Goal: Navigation & Orientation: Understand site structure

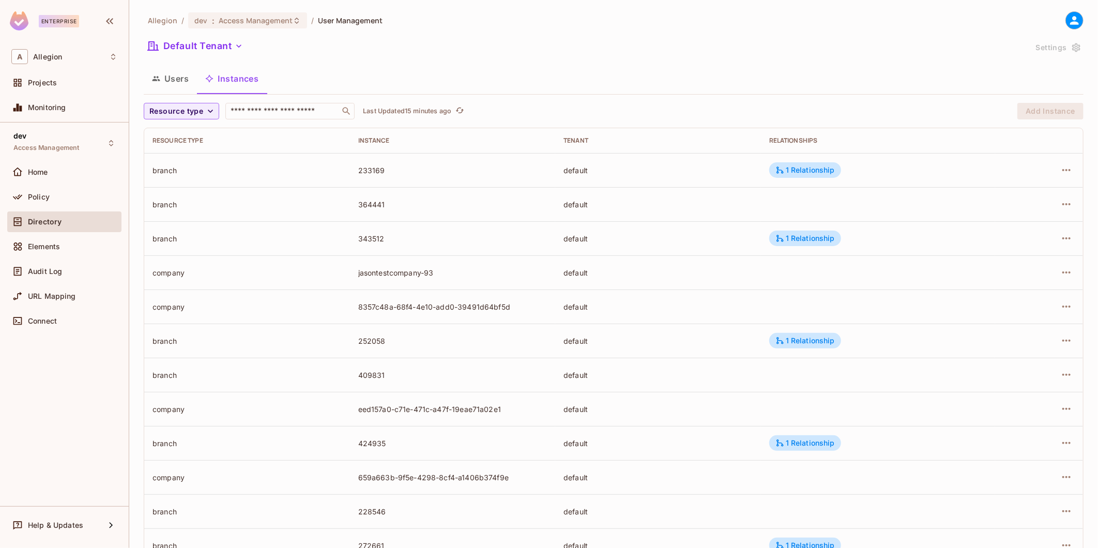
drag, startPoint x: 0, startPoint y: 0, endPoint x: 379, endPoint y: 286, distance: 474.6
click at [379, 286] on td "jasontestcompany-93" at bounding box center [453, 272] width 206 height 34
click at [52, 196] on div "Policy" at bounding box center [72, 197] width 89 height 8
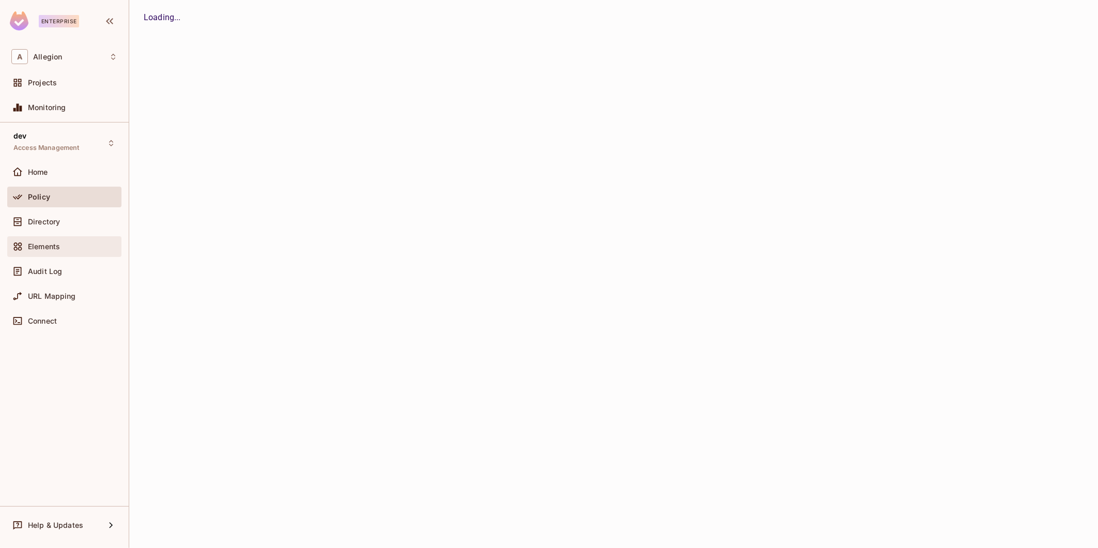
click at [52, 250] on span "Elements" at bounding box center [44, 246] width 32 height 8
click at [53, 271] on span "Audit Log" at bounding box center [45, 271] width 34 height 8
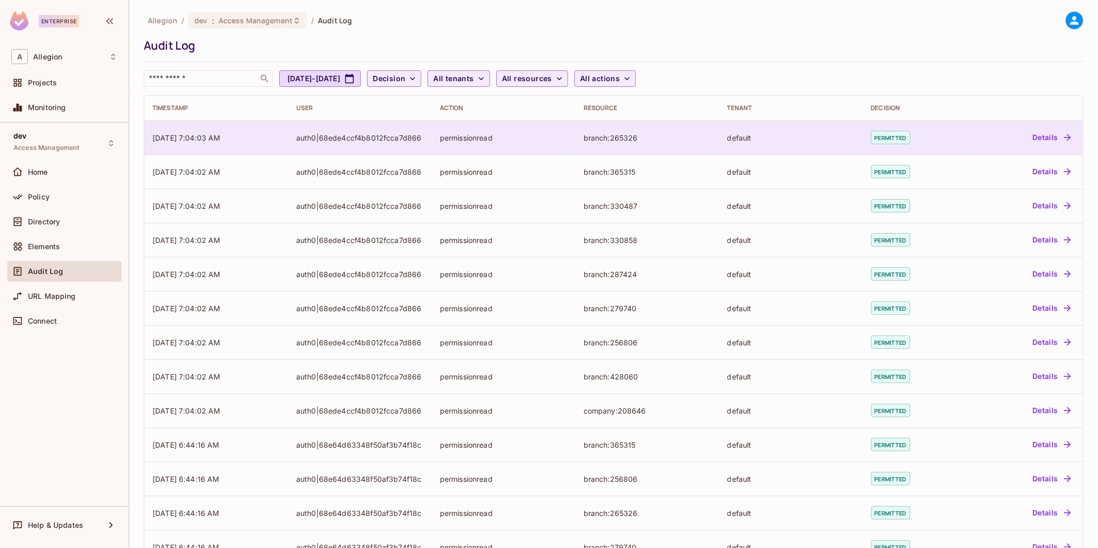
click at [263, 140] on td "[DATE] 7:04:03 AM" at bounding box center [216, 137] width 144 height 34
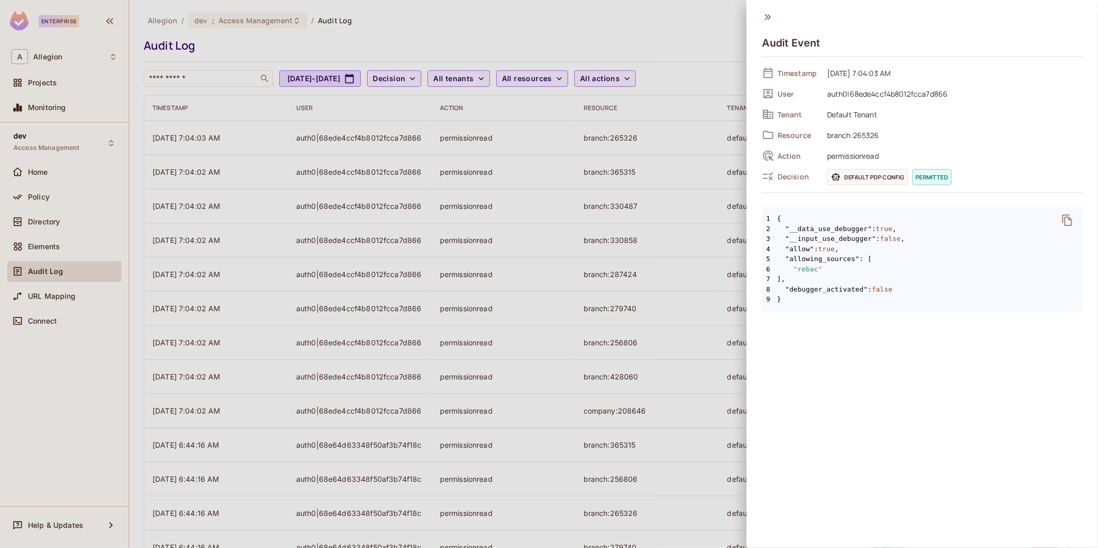
click at [827, 302] on span "9 }" at bounding box center [922, 299] width 320 height 10
click at [326, 329] on div at bounding box center [549, 274] width 1098 height 548
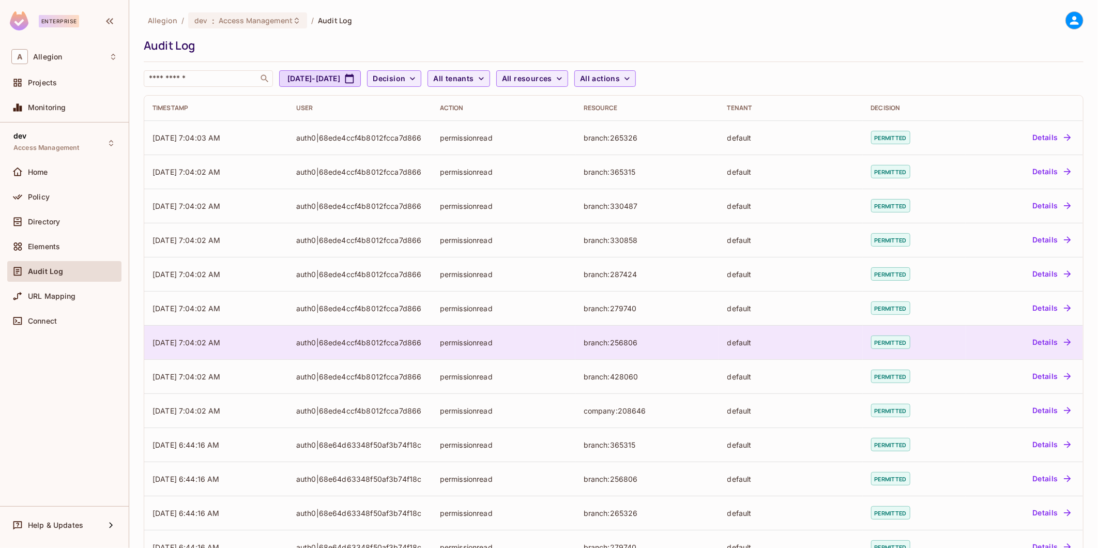
click at [327, 341] on div "auth0|68ede4ccf4b8012fcca7d866" at bounding box center [359, 342] width 127 height 10
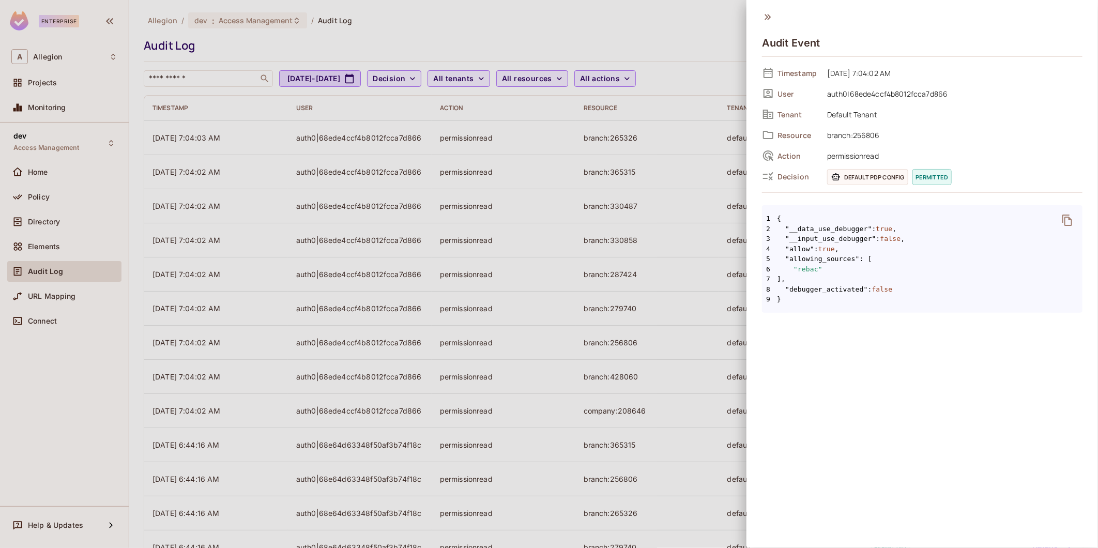
click at [319, 338] on div at bounding box center [549, 274] width 1098 height 548
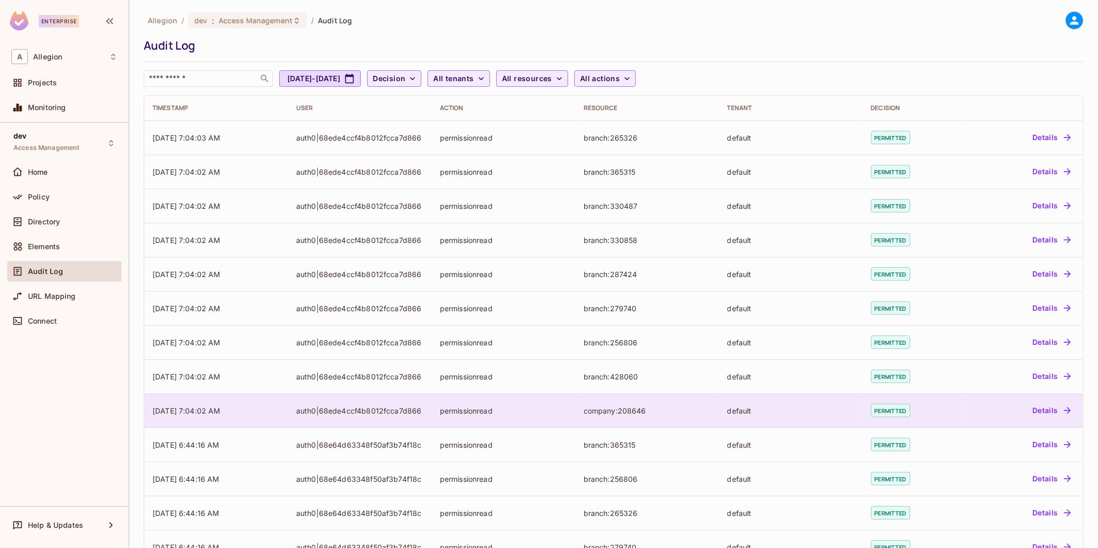
click at [351, 393] on td "auth0|68ede4ccf4b8012fcca7d866" at bounding box center [360, 410] width 144 height 34
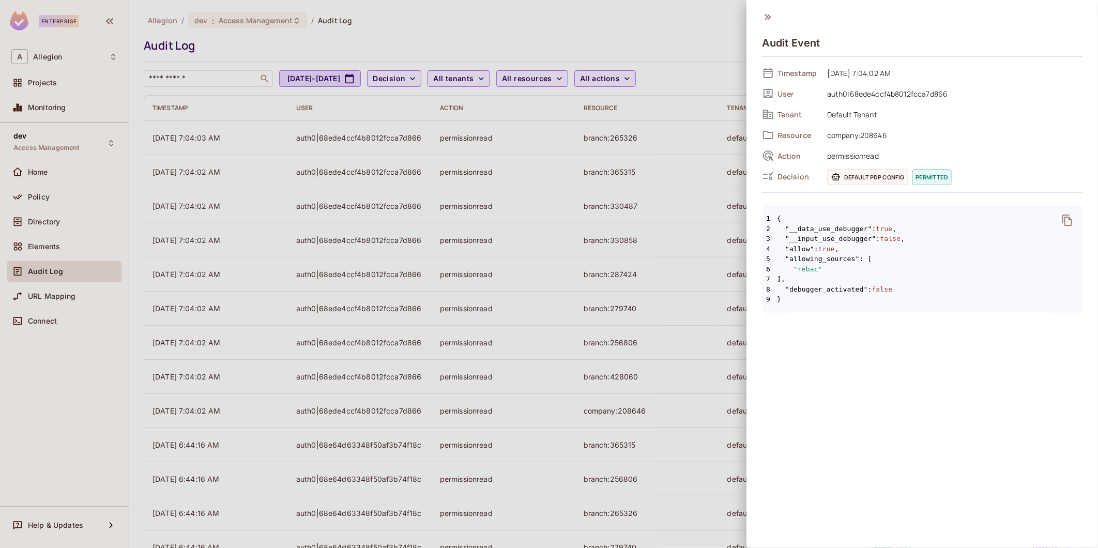
click at [352, 391] on div at bounding box center [549, 274] width 1098 height 548
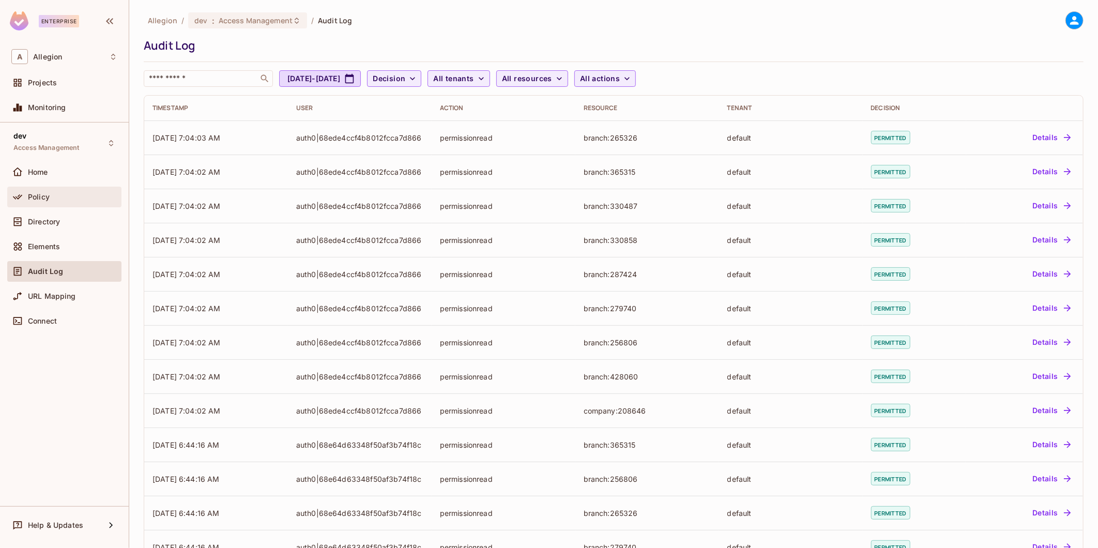
click at [83, 204] on div "Policy" at bounding box center [64, 197] width 114 height 21
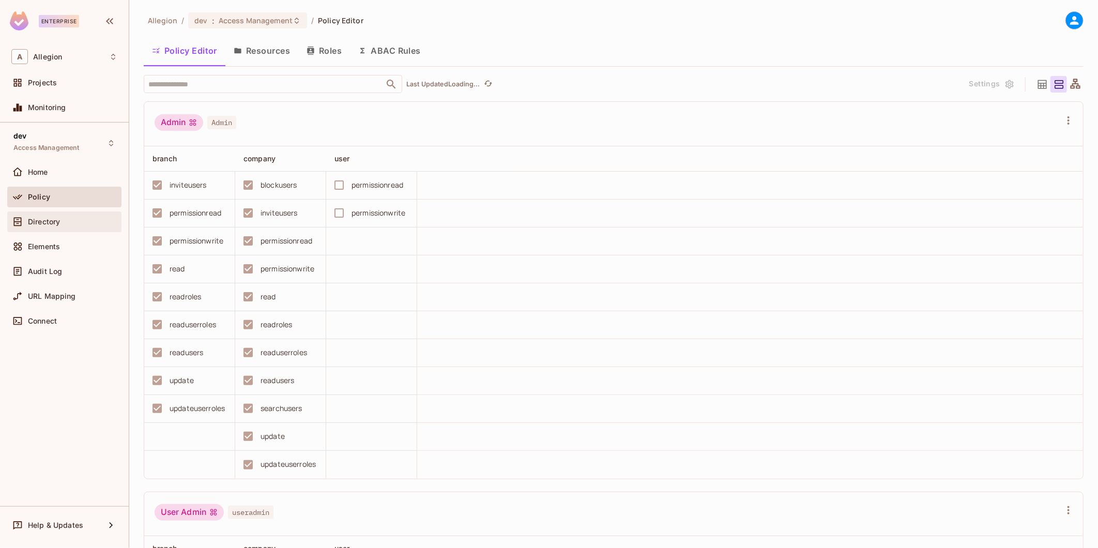
click at [89, 221] on div "Directory" at bounding box center [72, 222] width 89 height 8
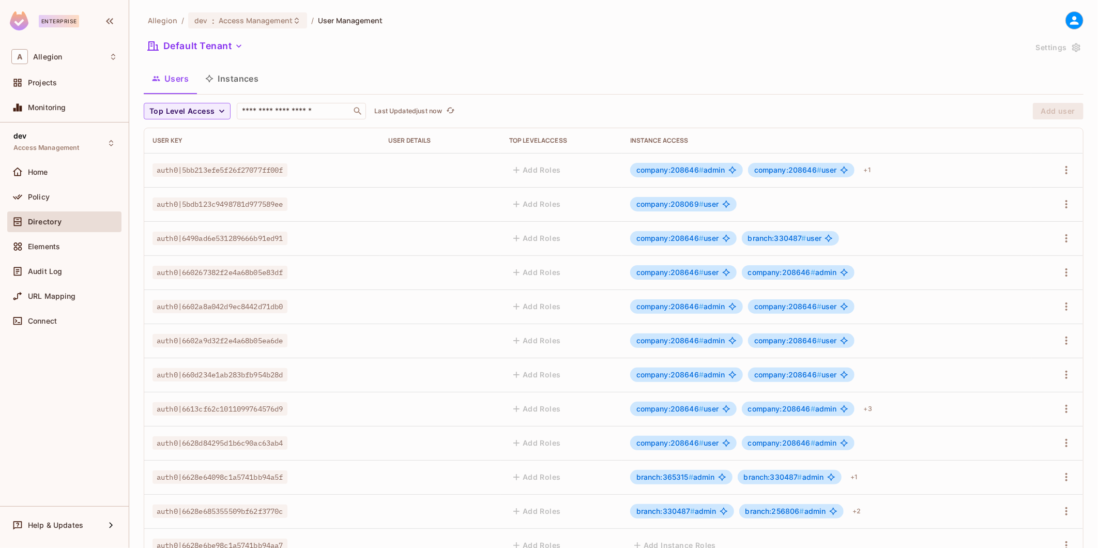
click at [255, 234] on span "auth0|6490ad6e531289666b91ed91" at bounding box center [219, 238] width 135 height 13
click at [249, 85] on button "Instances" at bounding box center [232, 79] width 70 height 26
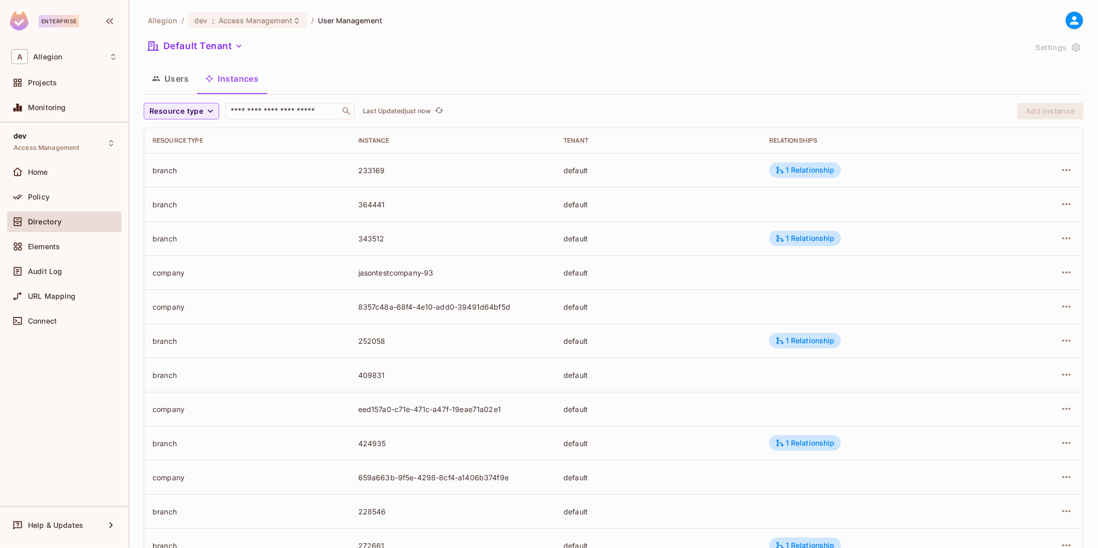
click at [190, 83] on button "Users" at bounding box center [170, 79] width 53 height 26
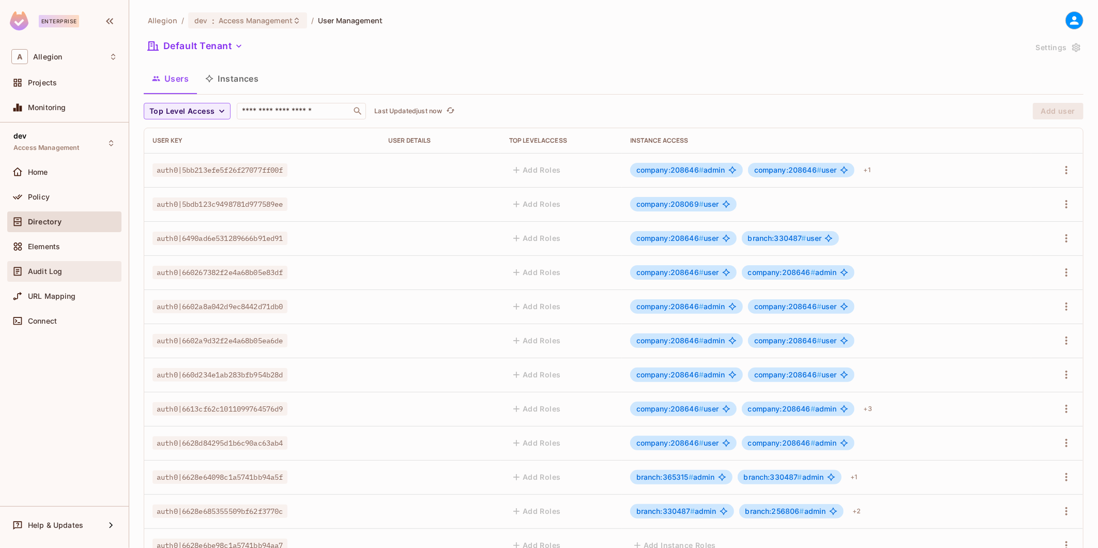
click at [59, 280] on div "Audit Log" at bounding box center [64, 271] width 114 height 21
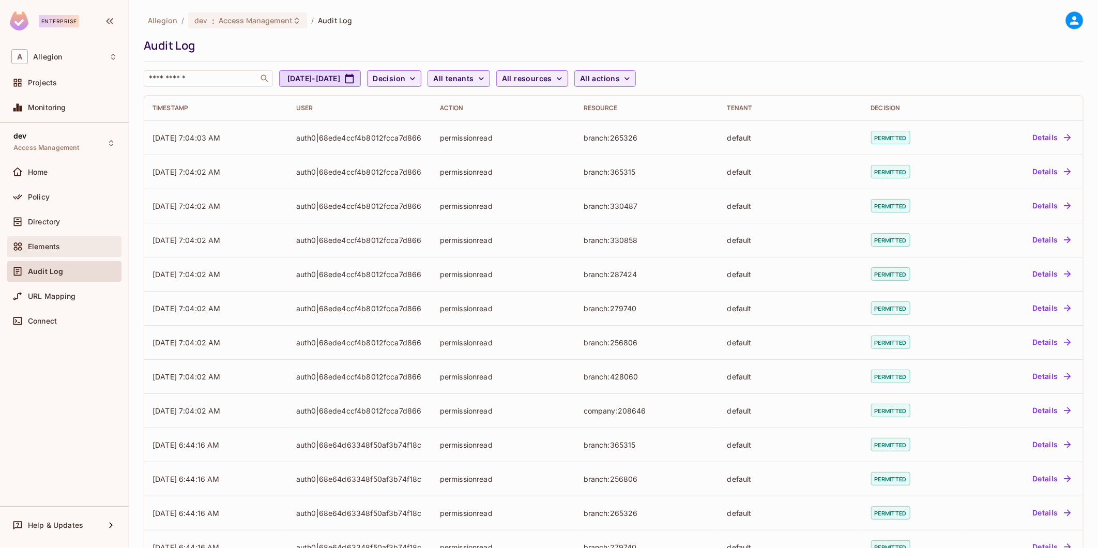
click at [66, 253] on div "Elements" at bounding box center [64, 246] width 114 height 21
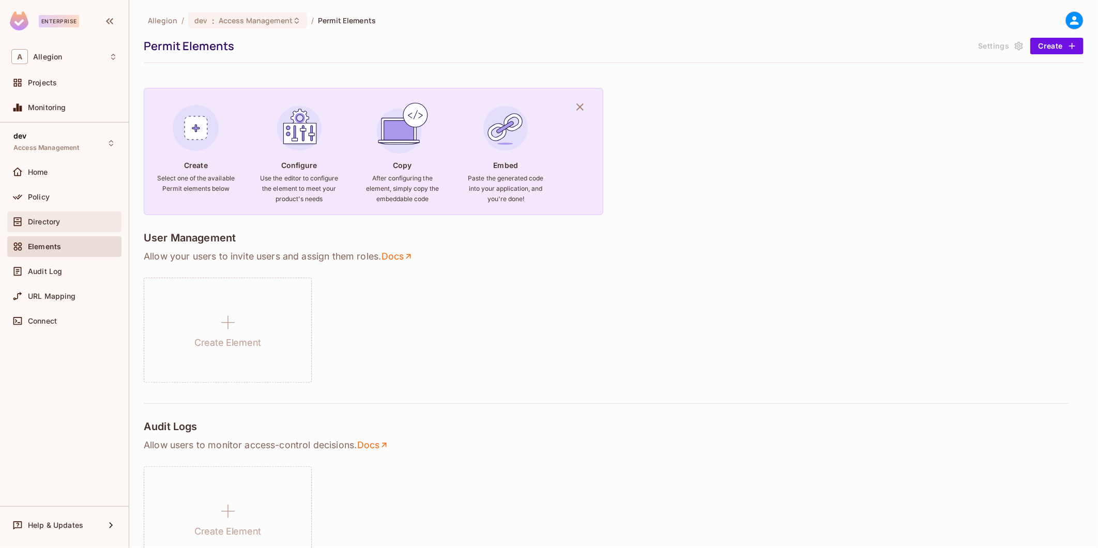
click at [64, 226] on div "Directory" at bounding box center [64, 222] width 106 height 12
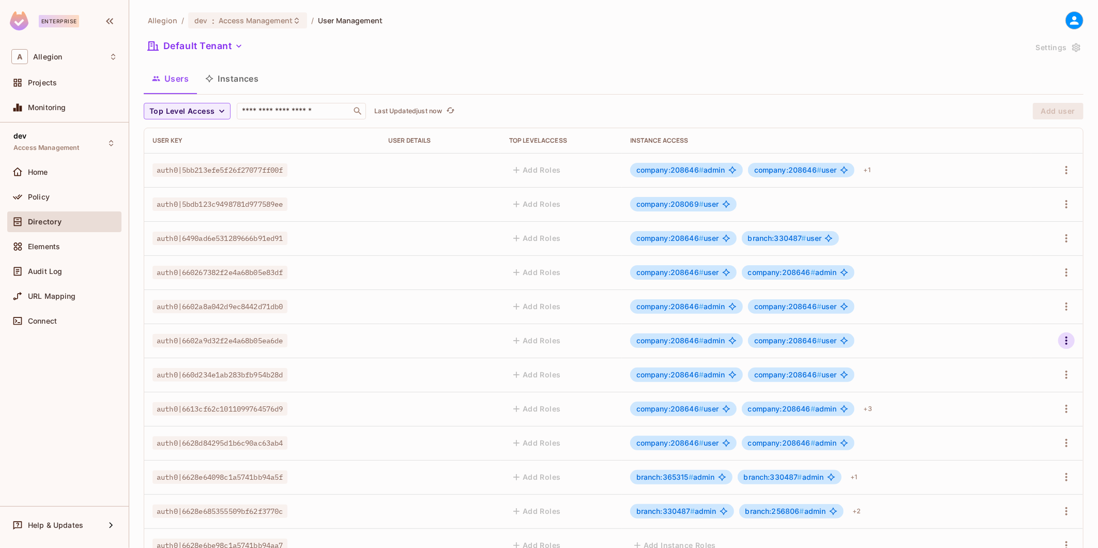
click at [1061, 342] on icon "button" at bounding box center [1066, 340] width 12 height 12
click at [62, 282] on div at bounding box center [549, 274] width 1098 height 548
click at [54, 293] on span "URL Mapping" at bounding box center [52, 296] width 48 height 8
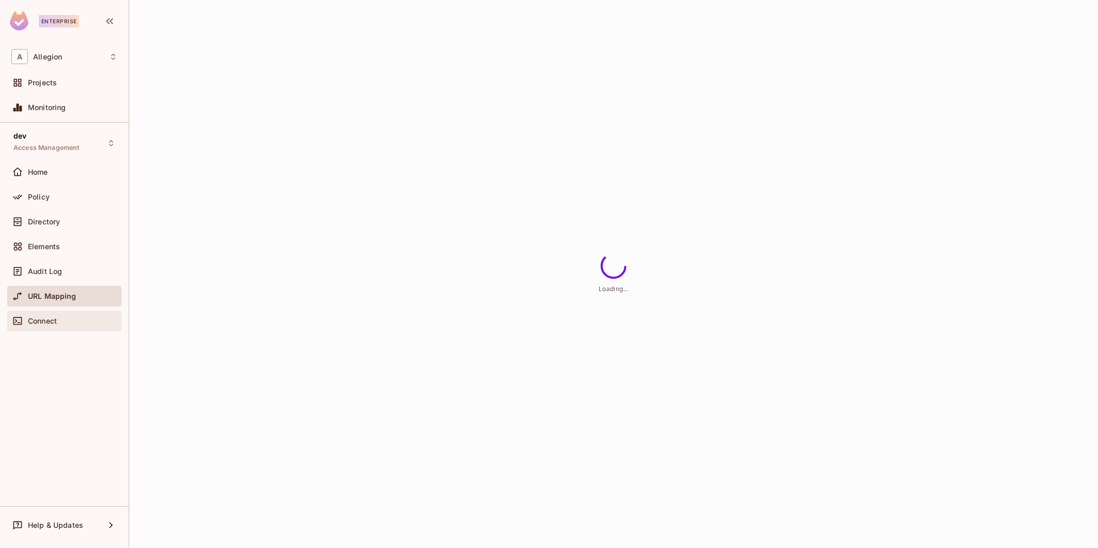
click at [53, 319] on body "Enterprise A Allegion Projects Monitoring dev Access Management Home Policy Dir…" at bounding box center [549, 274] width 1098 height 548
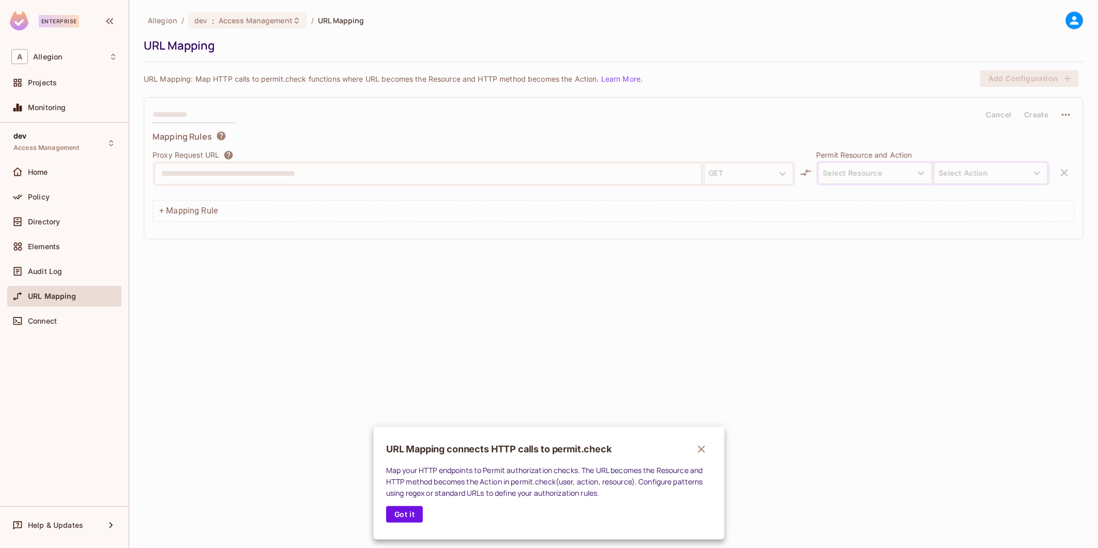
click at [53, 176] on div at bounding box center [549, 274] width 1098 height 548
